Goal: Communication & Community: Answer question/provide support

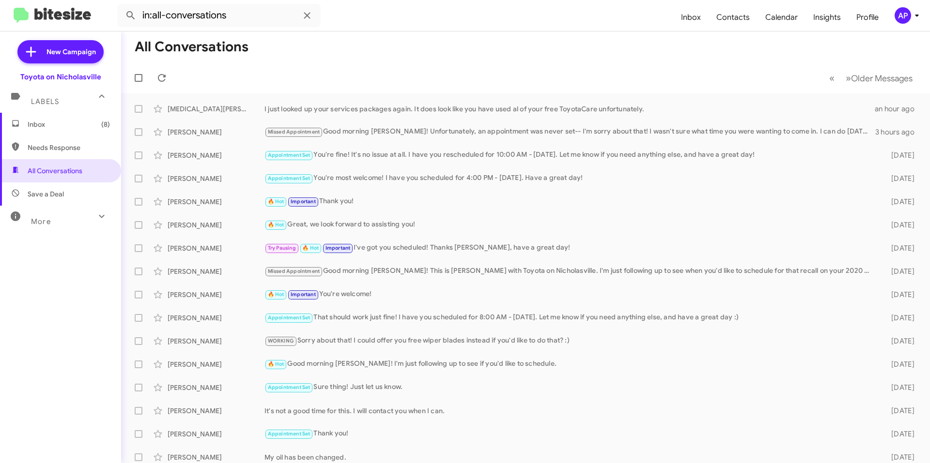
click at [60, 122] on span "Inbox (8)" at bounding box center [69, 125] width 82 height 10
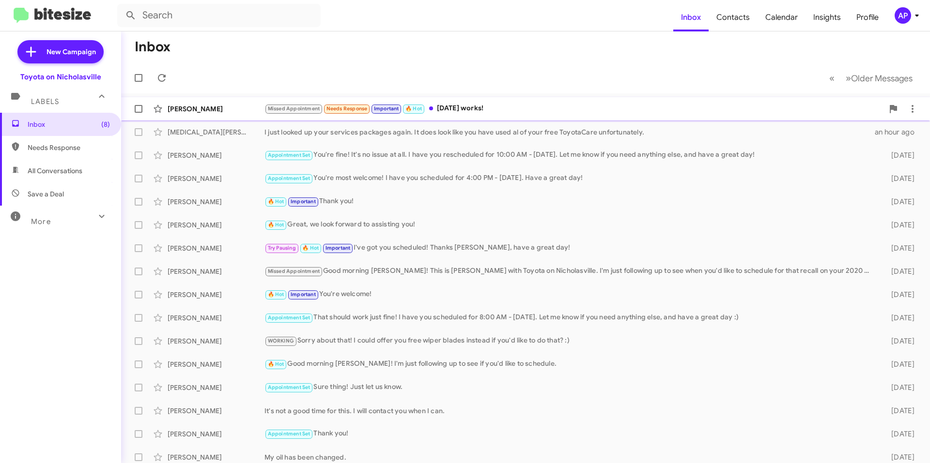
click at [248, 112] on div "[PERSON_NAME]" at bounding box center [216, 109] width 97 height 10
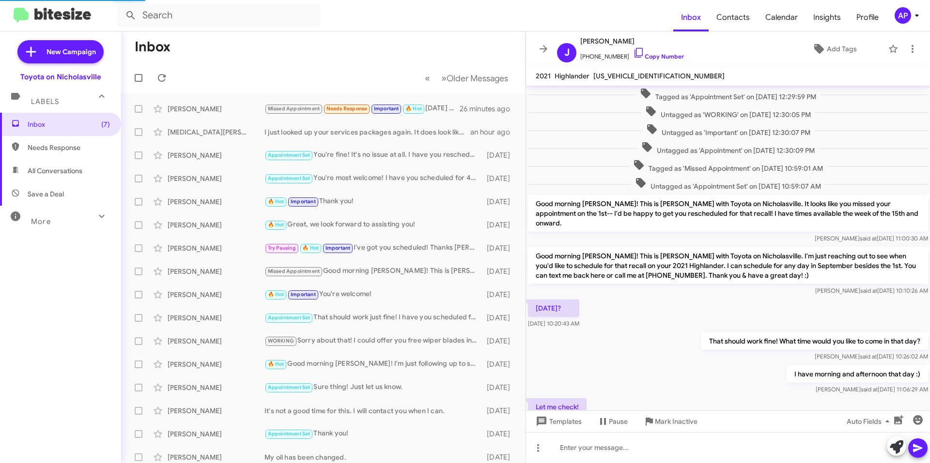
scroll to position [310, 0]
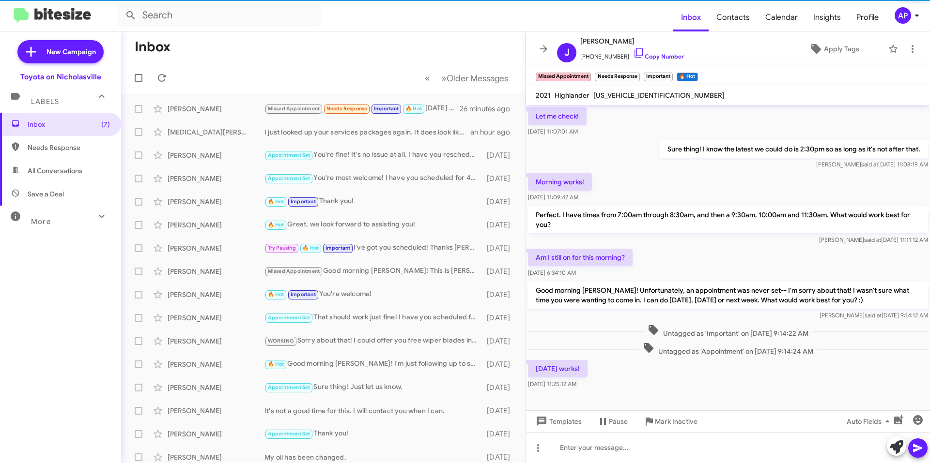
click at [622, 92] on span "[US_VEHICLE_IDENTIFICATION_NUMBER]" at bounding box center [658, 95] width 131 height 9
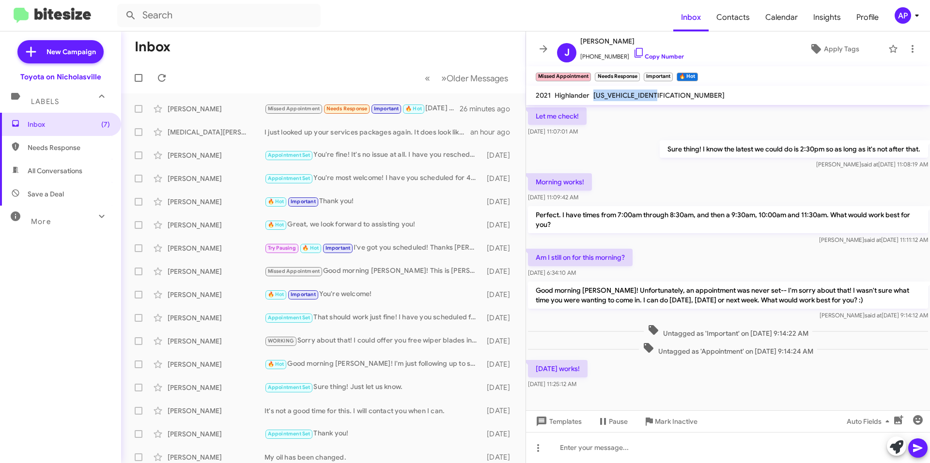
click at [622, 92] on span "[US_VEHICLE_IDENTIFICATION_NUMBER]" at bounding box center [658, 95] width 131 height 9
copy span "[US_VEHICLE_IDENTIFICATION_NUMBER]"
click at [619, 442] on div at bounding box center [728, 447] width 404 height 31
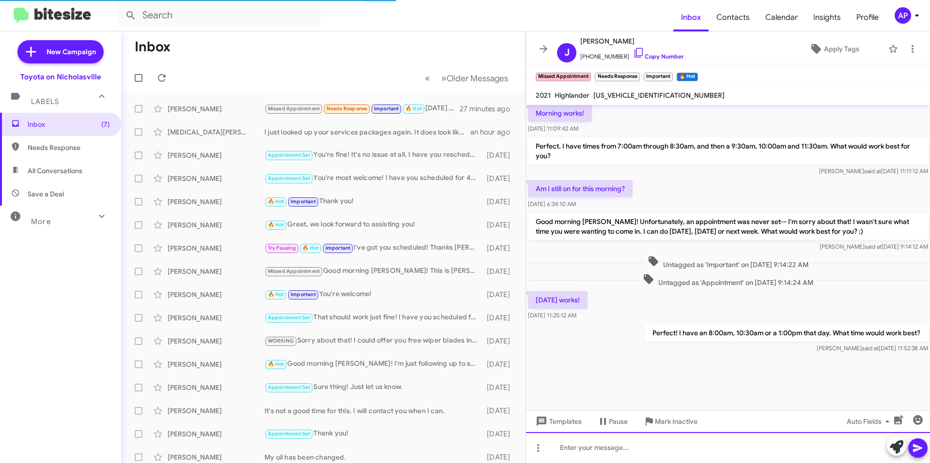
scroll to position [2639, 0]
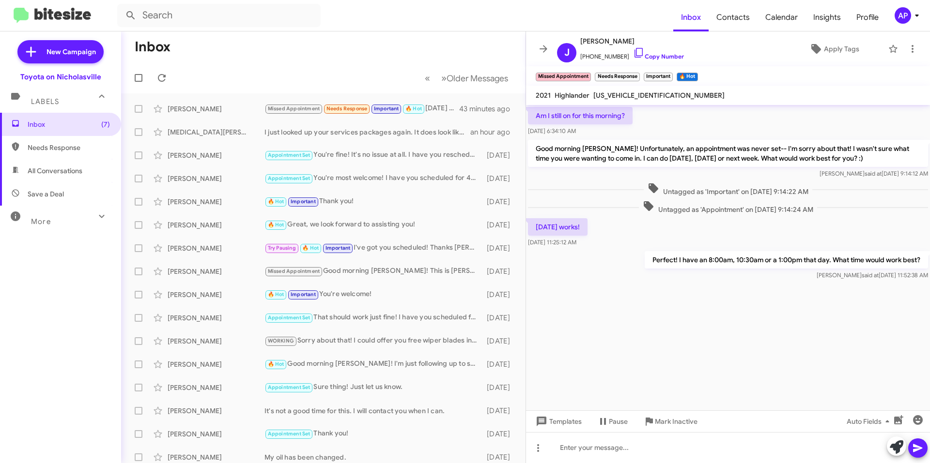
click at [62, 158] on span "Needs Response" at bounding box center [60, 147] width 121 height 23
type input "in:needs-response"
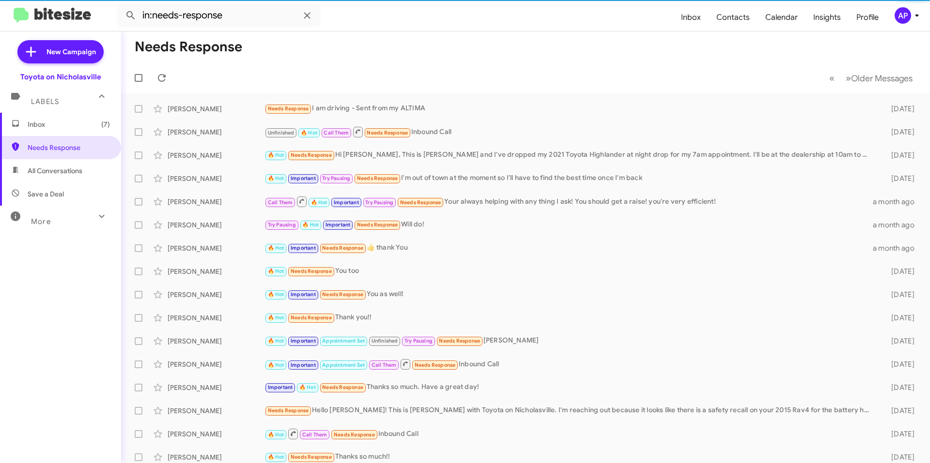
click at [64, 126] on span "Inbox (7)" at bounding box center [69, 125] width 82 height 10
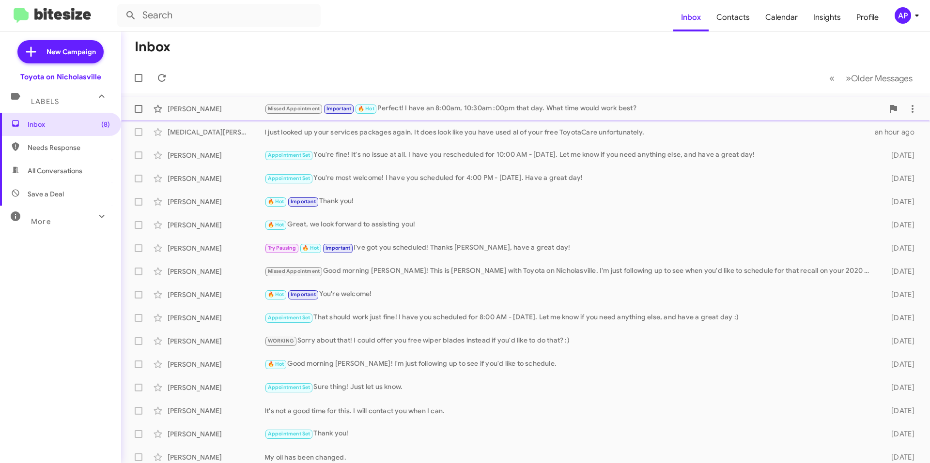
click at [568, 111] on div "Missed Appointment Important 🔥 Hot Perfect! I have an 8:00am, 10:30am :00pm tha…" at bounding box center [573, 108] width 619 height 11
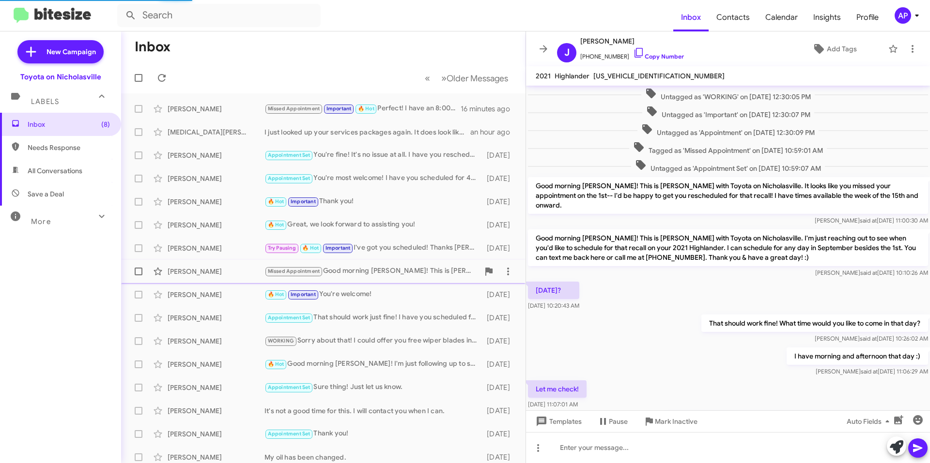
scroll to position [325, 0]
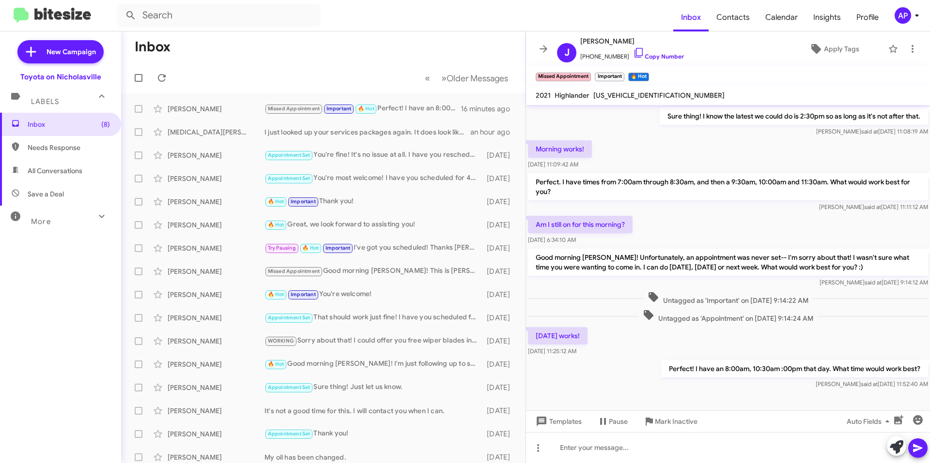
click at [545, 46] on icon at bounding box center [543, 48] width 8 height 7
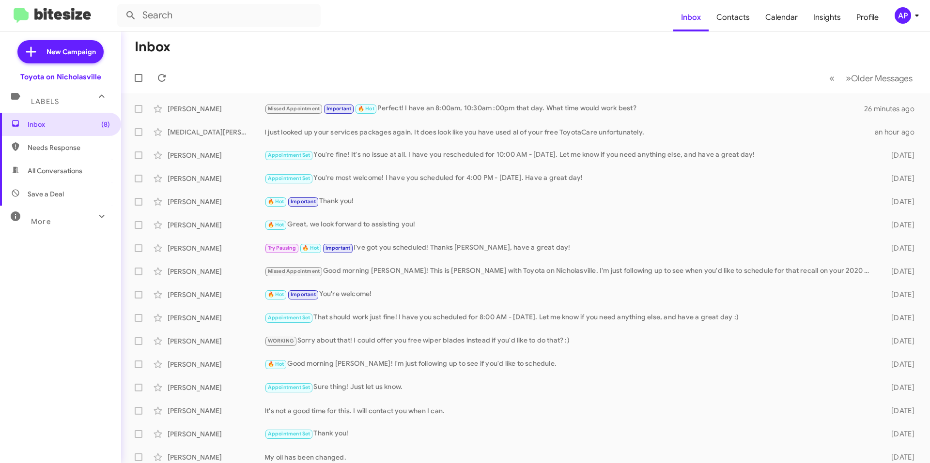
click at [64, 176] on span "All Conversations" at bounding box center [60, 170] width 121 height 23
type input "in:all-conversations"
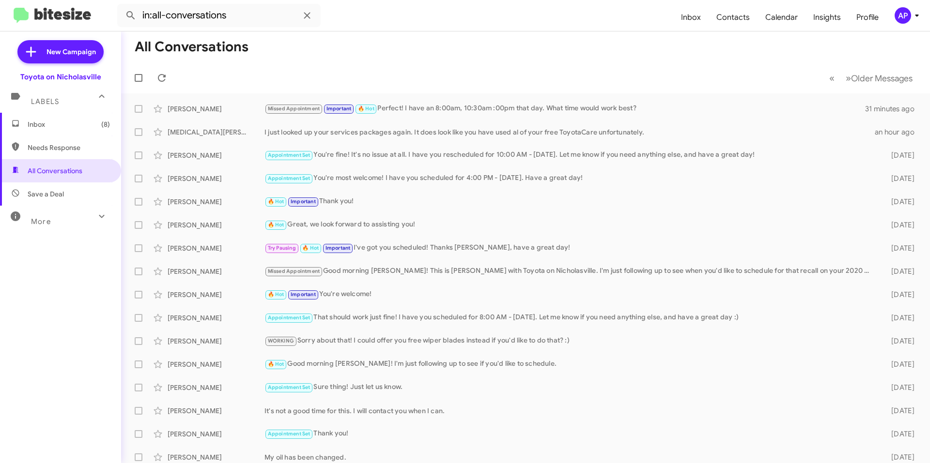
click at [61, 130] on span "Inbox (8)" at bounding box center [60, 124] width 121 height 23
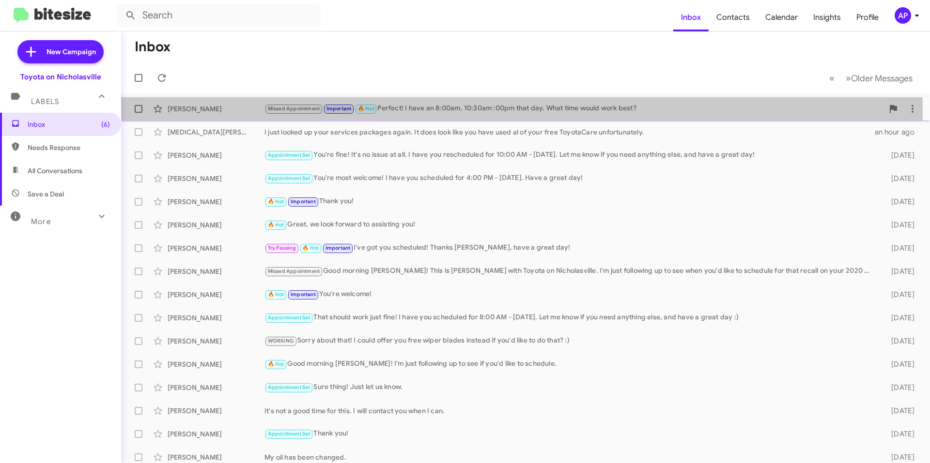
click at [473, 109] on div "Missed Appointment Important 🔥 Hot Perfect! I have an 8:00am, 10:30am :00pm tha…" at bounding box center [573, 108] width 619 height 11
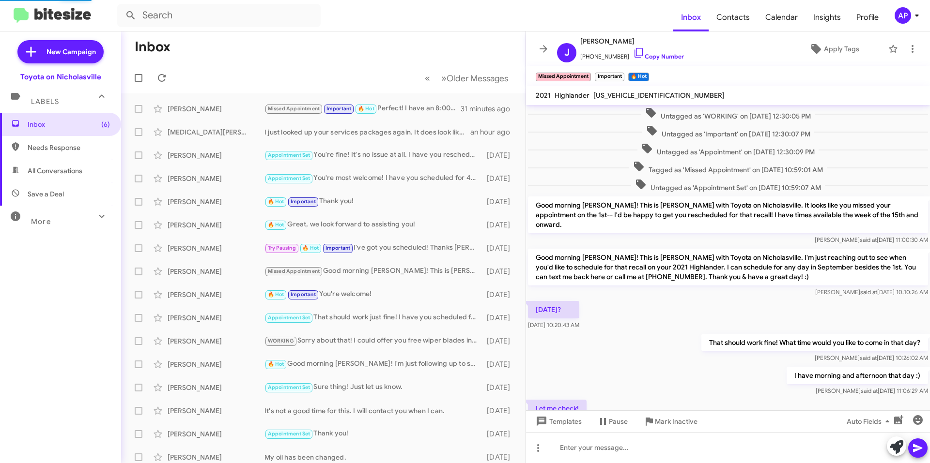
scroll to position [325, 0]
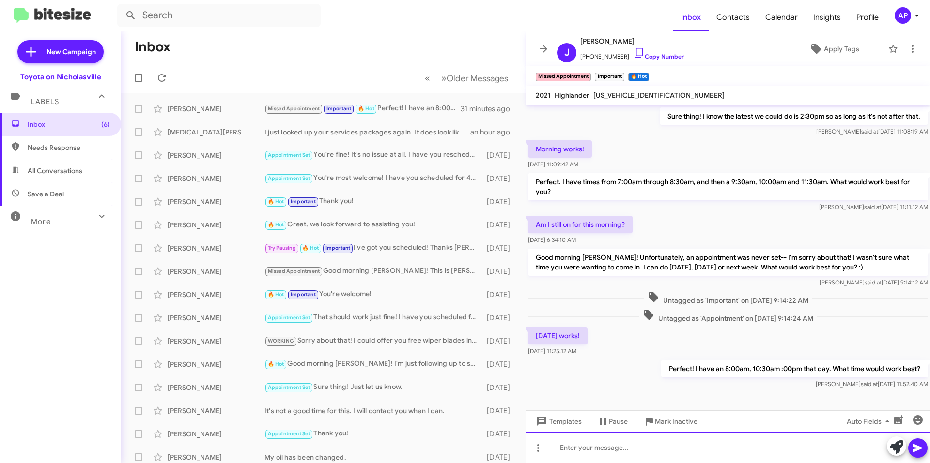
click at [667, 455] on div at bounding box center [728, 447] width 404 height 31
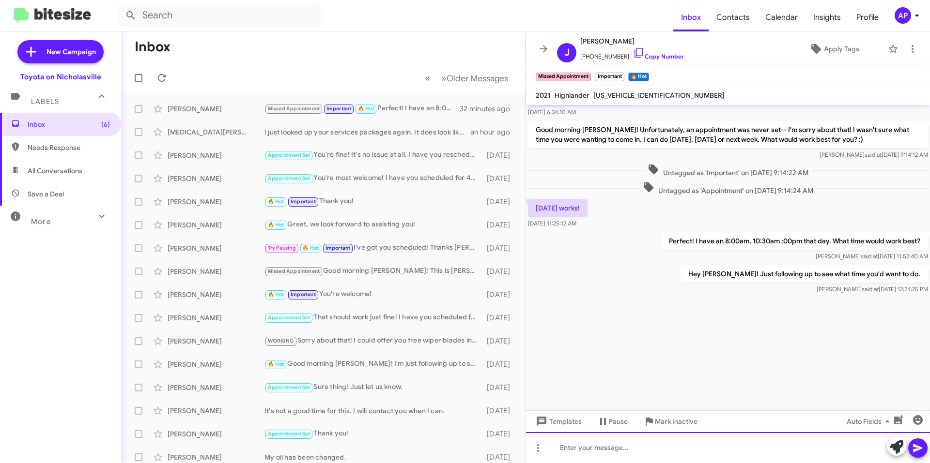
scroll to position [3559, 0]
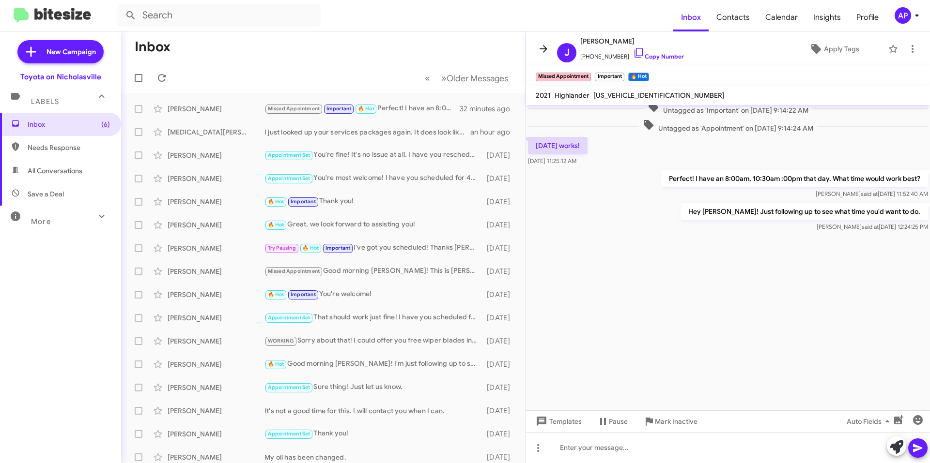
click at [543, 48] on icon at bounding box center [543, 49] width 12 height 12
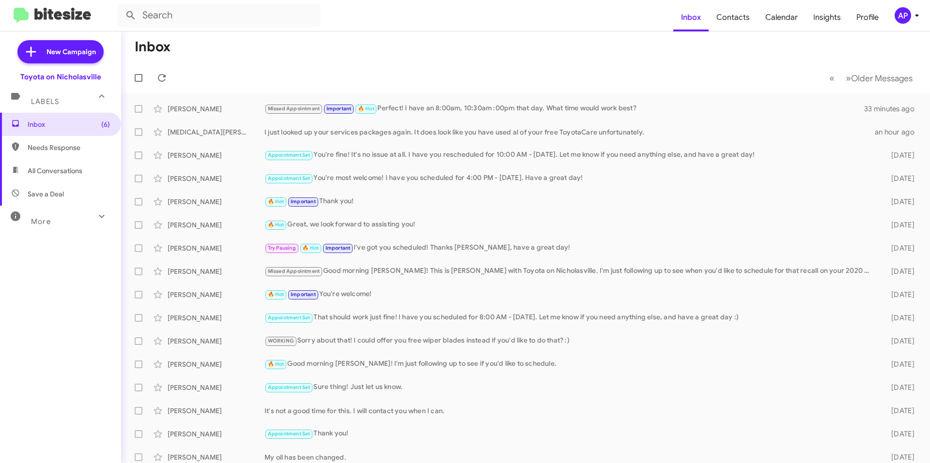
click at [51, 174] on span "All Conversations" at bounding box center [55, 171] width 55 height 10
type input "in:all-conversations"
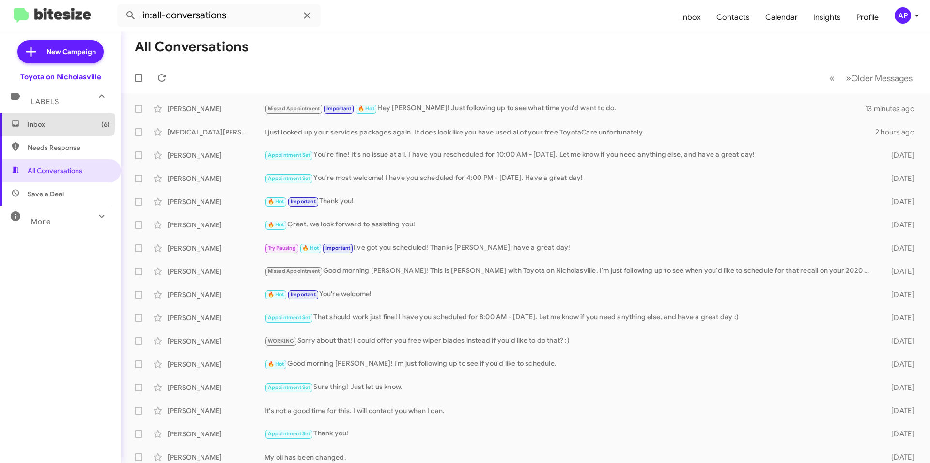
click at [45, 122] on span "Inbox (6)" at bounding box center [69, 125] width 82 height 10
